Goal: Information Seeking & Learning: Learn about a topic

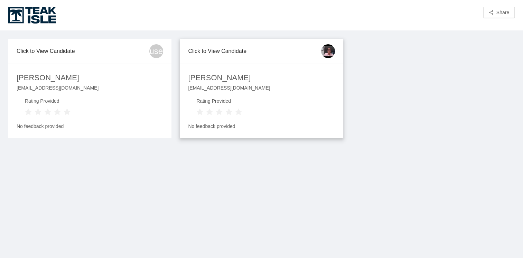
click at [330, 50] on img at bounding box center [328, 51] width 14 height 14
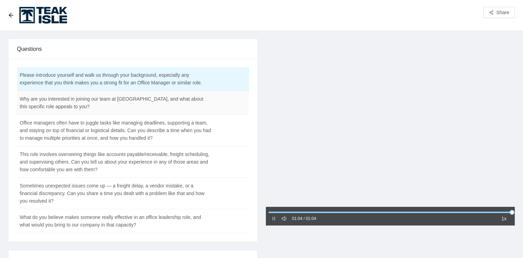
click at [210, 106] on td "Why are you interested in joining our team at [GEOGRAPHIC_DATA], and what about…" at bounding box center [115, 103] width 197 height 24
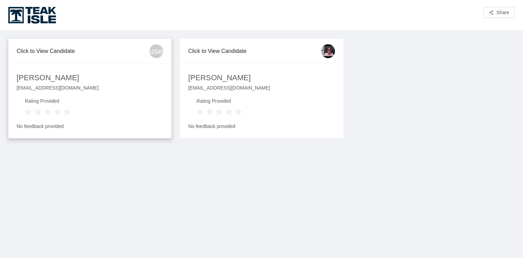
click at [158, 48] on span "user" at bounding box center [156, 51] width 14 height 14
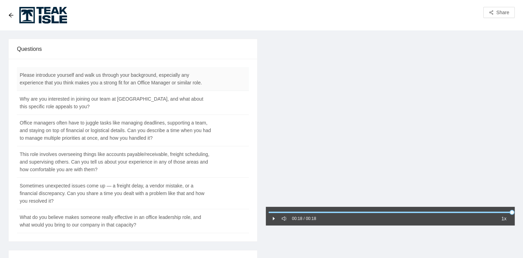
click at [137, 84] on td "Please introduce yourself and walk us through your background, especially any e…" at bounding box center [115, 79] width 197 height 24
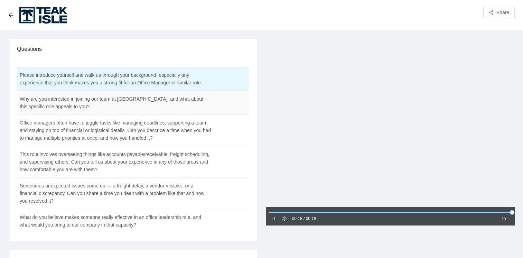
click at [198, 99] on td "Why are you interested in joining our team at [GEOGRAPHIC_DATA], and what about…" at bounding box center [115, 103] width 197 height 24
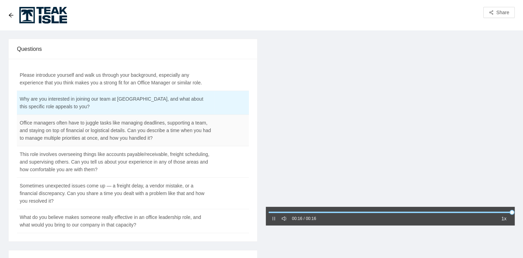
click at [219, 121] on td at bounding box center [231, 130] width 35 height 31
